Goal: Check status: Check status

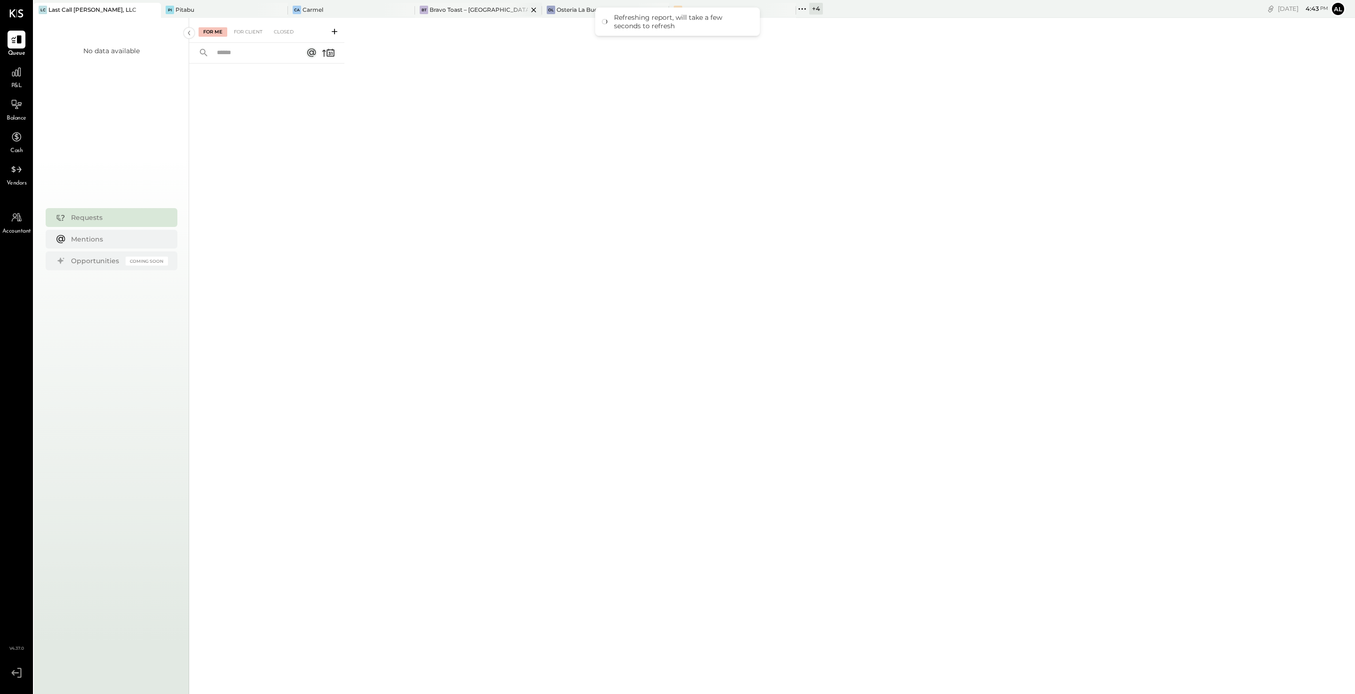
click at [478, 8] on div "Bravo Toast – [GEOGRAPHIC_DATA]" at bounding box center [479, 10] width 98 height 8
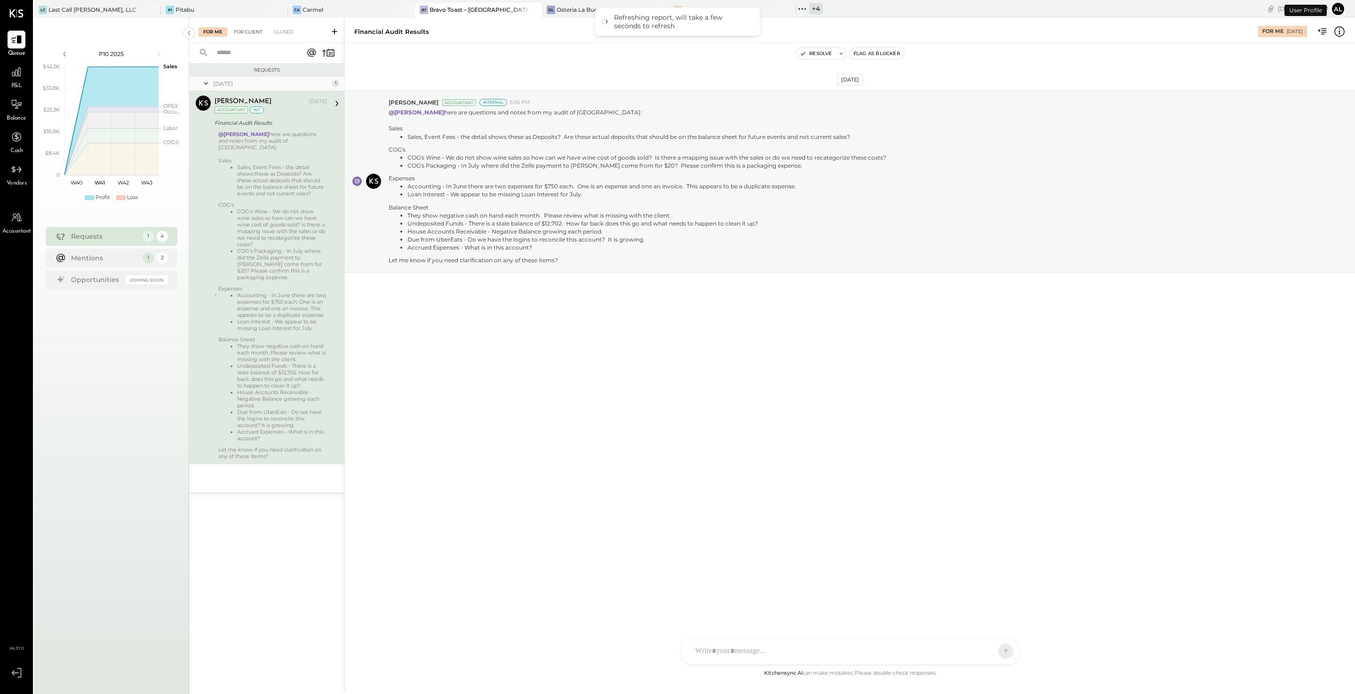
click at [250, 32] on div "For Client" at bounding box center [248, 31] width 38 height 9
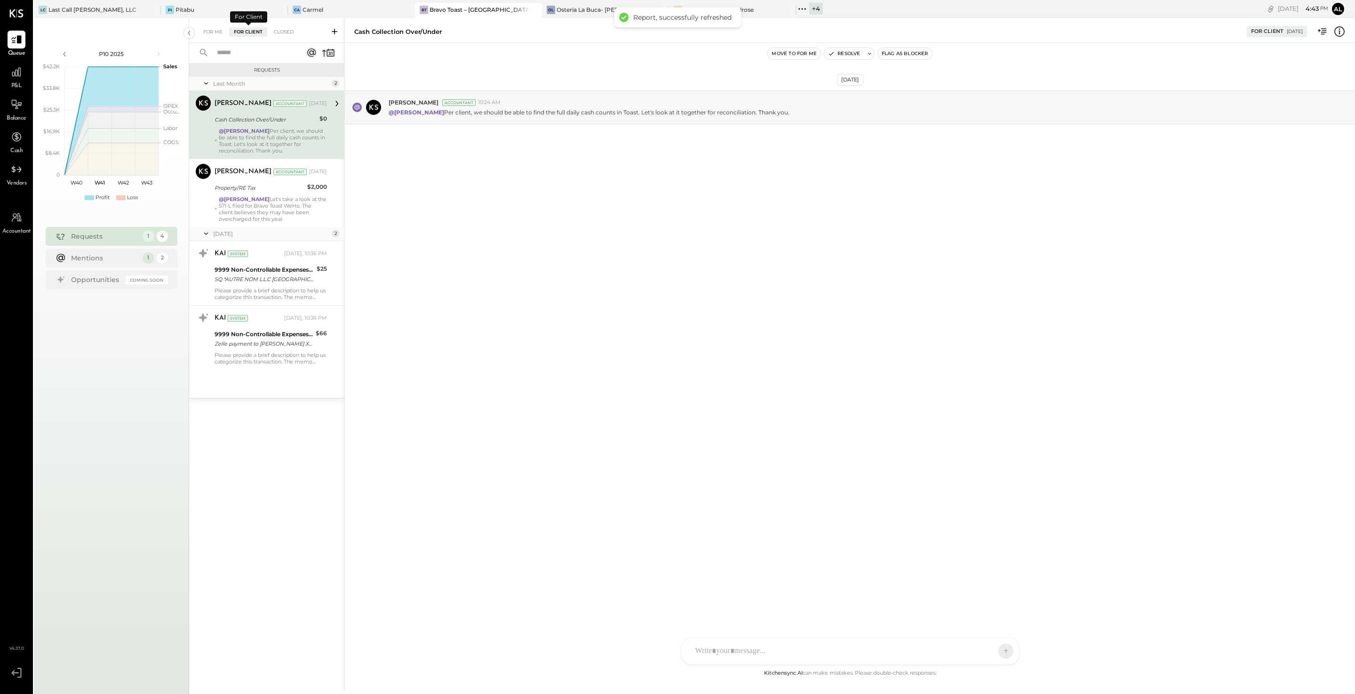
click at [251, 51] on input "text" at bounding box center [253, 53] width 85 height 16
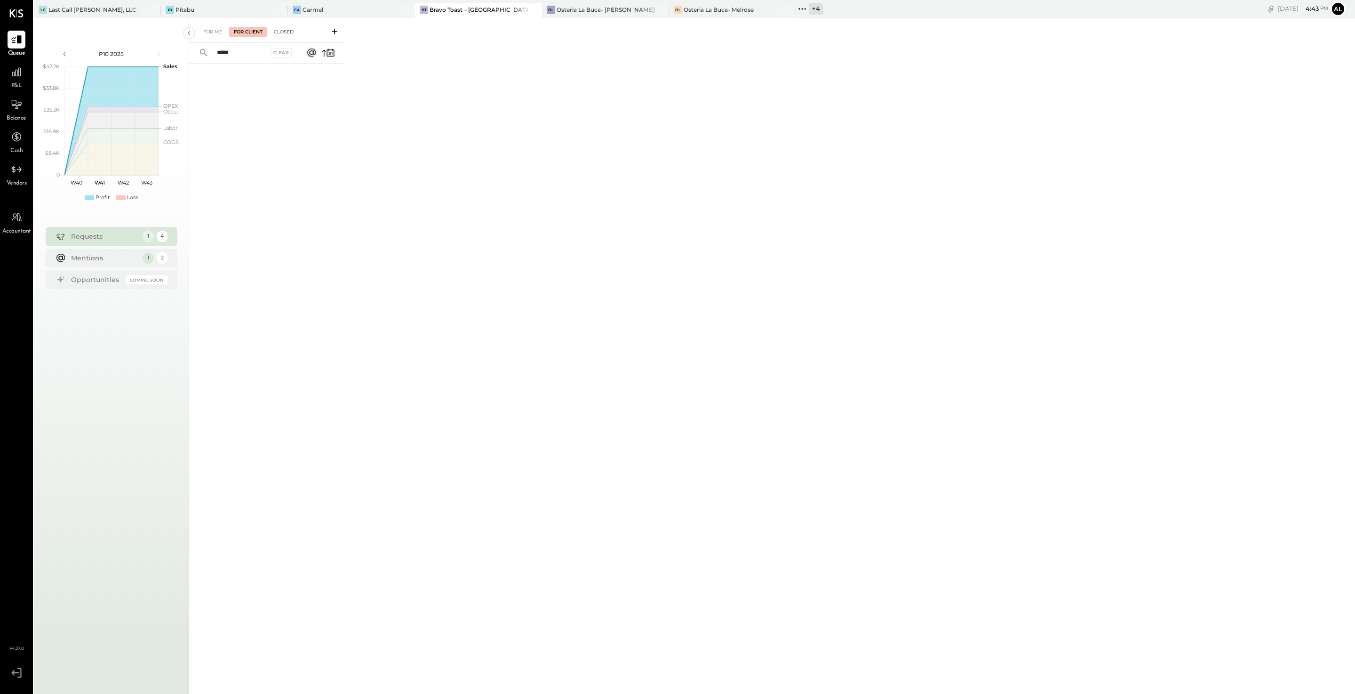
type input "*****"
click at [290, 32] on div "Closed" at bounding box center [283, 31] width 29 height 9
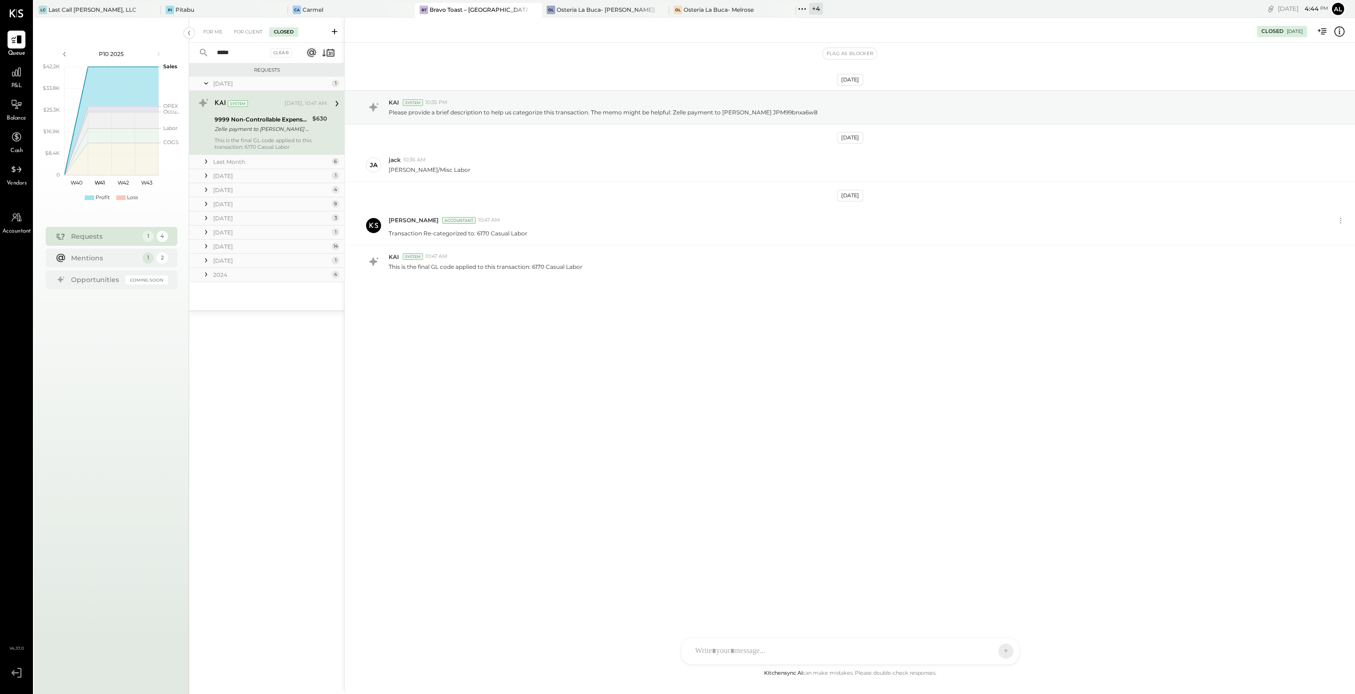
click at [207, 158] on icon at bounding box center [205, 161] width 9 height 9
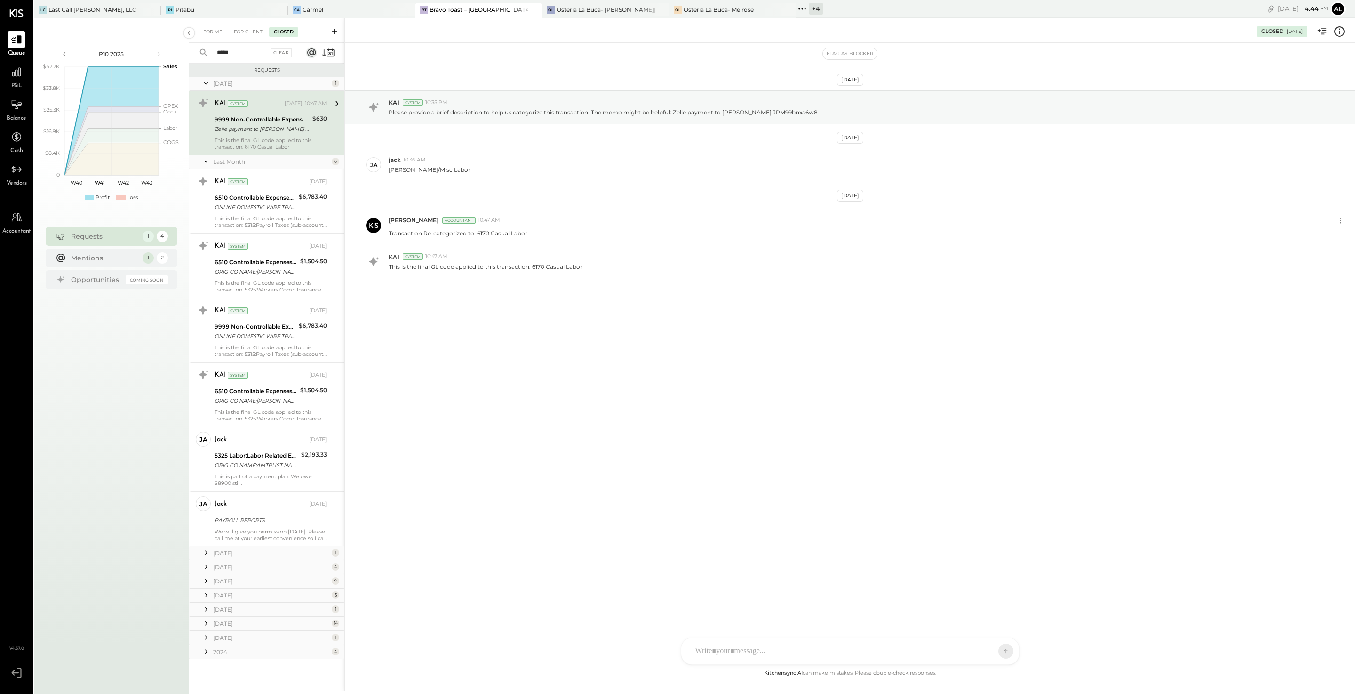
click at [207, 158] on icon at bounding box center [205, 162] width 9 height 24
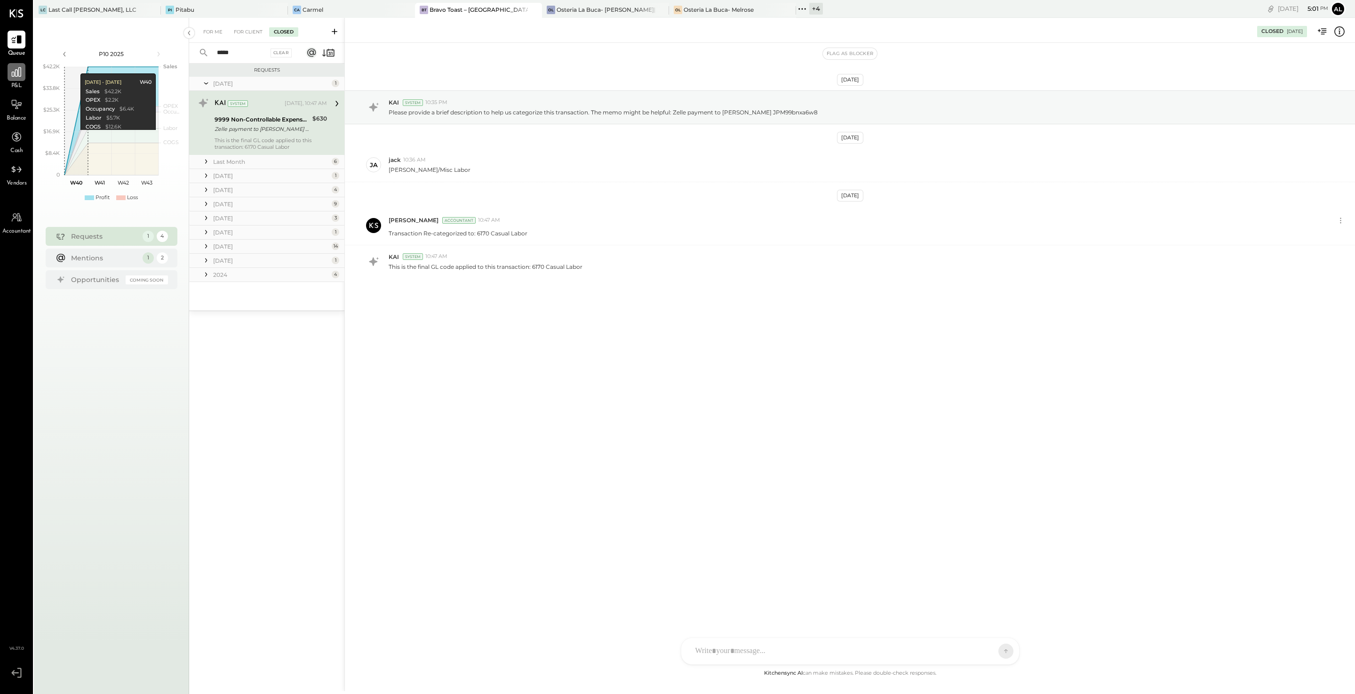
click at [12, 78] on icon at bounding box center [16, 72] width 12 height 12
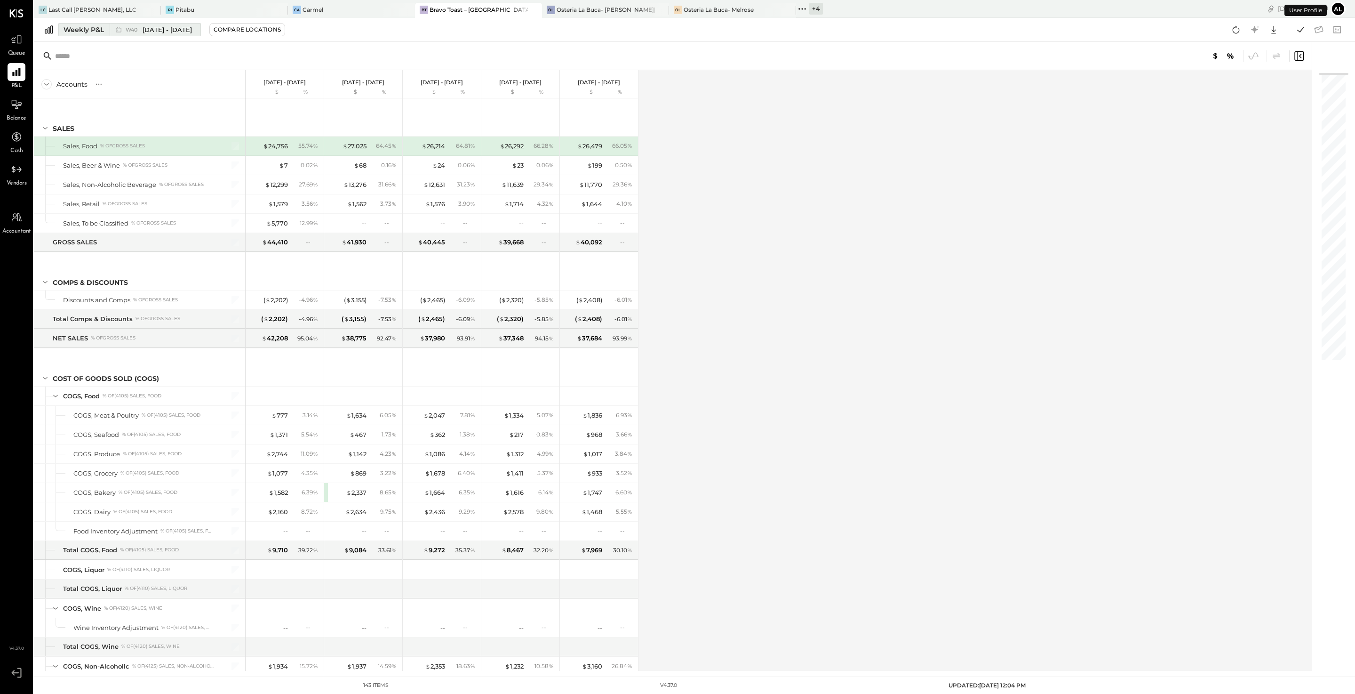
click at [102, 23] on button "Weekly P&L W40 [DATE] - [DATE]" at bounding box center [129, 29] width 143 height 13
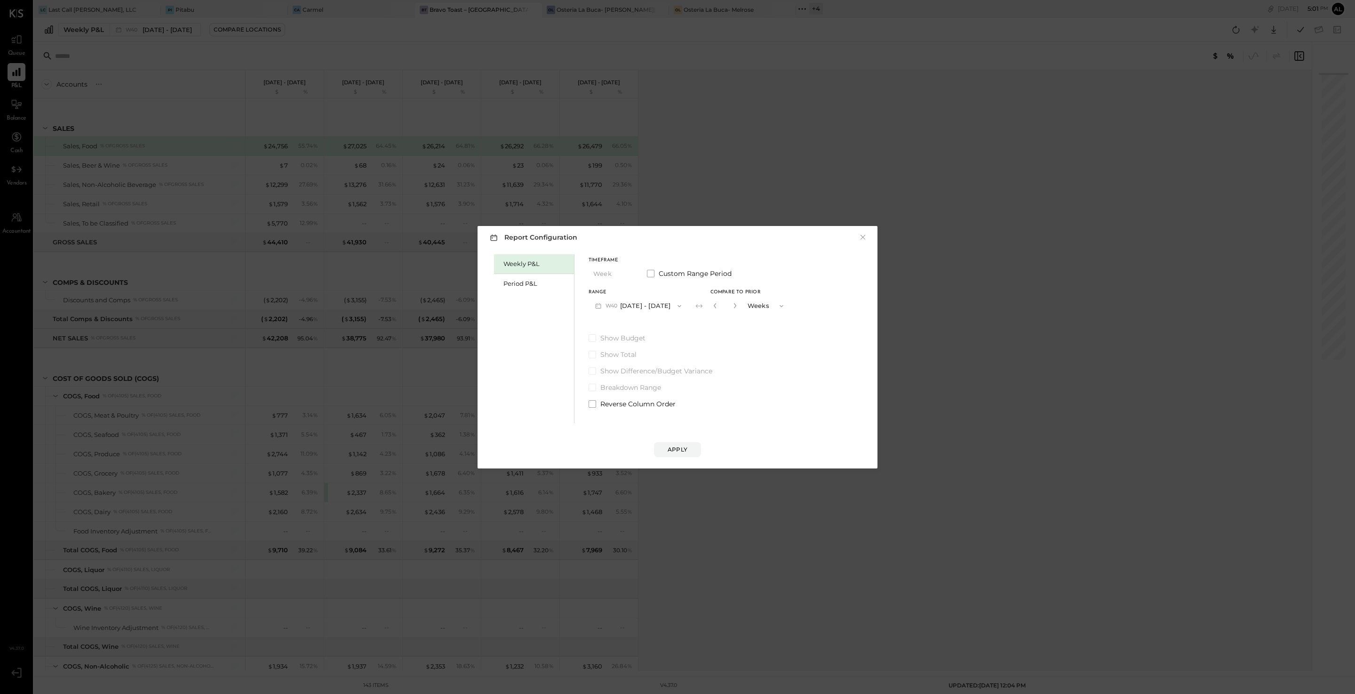
click at [626, 303] on button "W40 [DATE] - [DATE]" at bounding box center [638, 305] width 99 height 17
click at [541, 287] on div "Period P&L" at bounding box center [536, 283] width 66 height 9
click at [641, 303] on button "P10 [DATE] - [DATE]" at bounding box center [637, 305] width 96 height 17
